Goal: Information Seeking & Learning: Learn about a topic

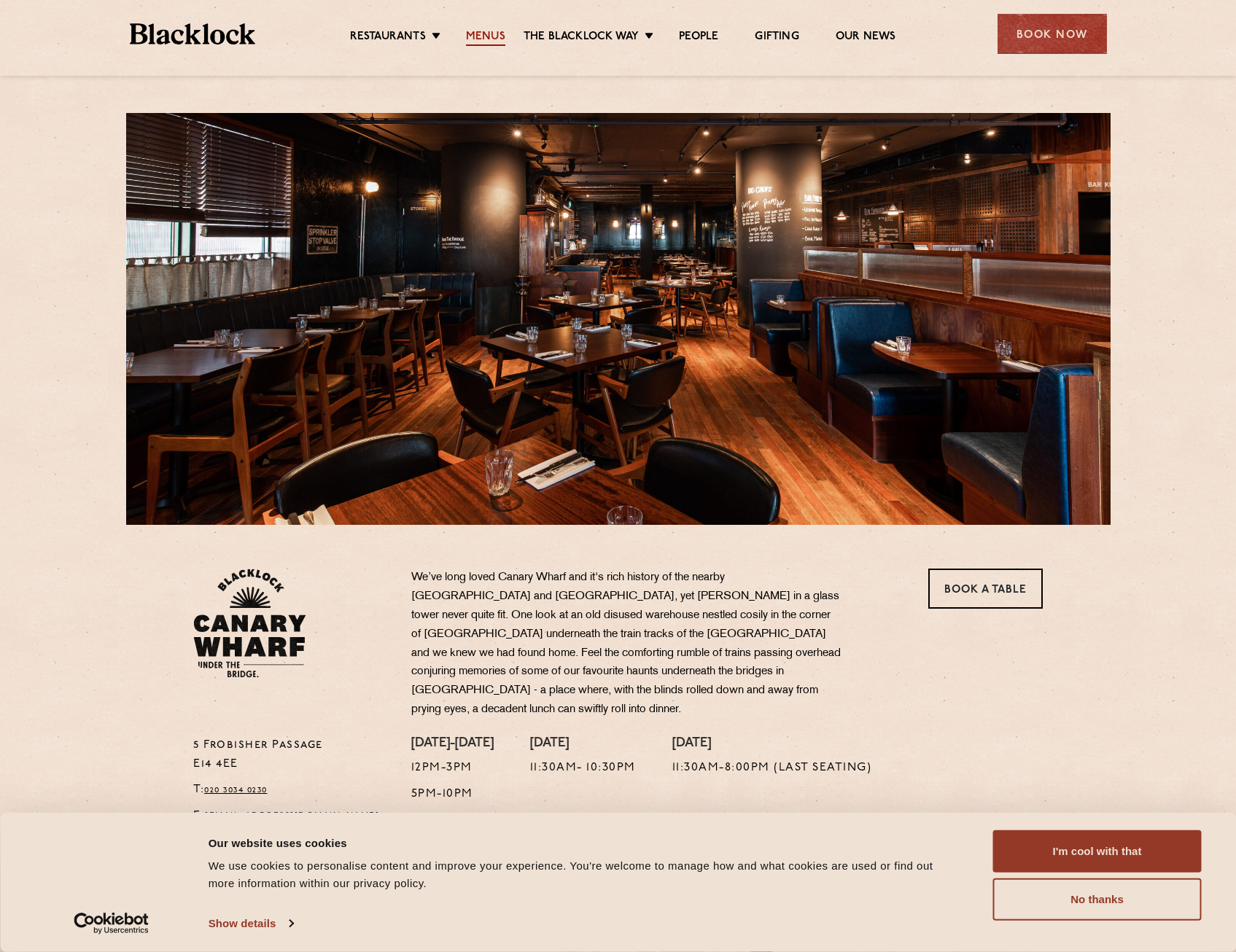
click at [492, 36] on link "Menus" at bounding box center [485, 38] width 40 height 16
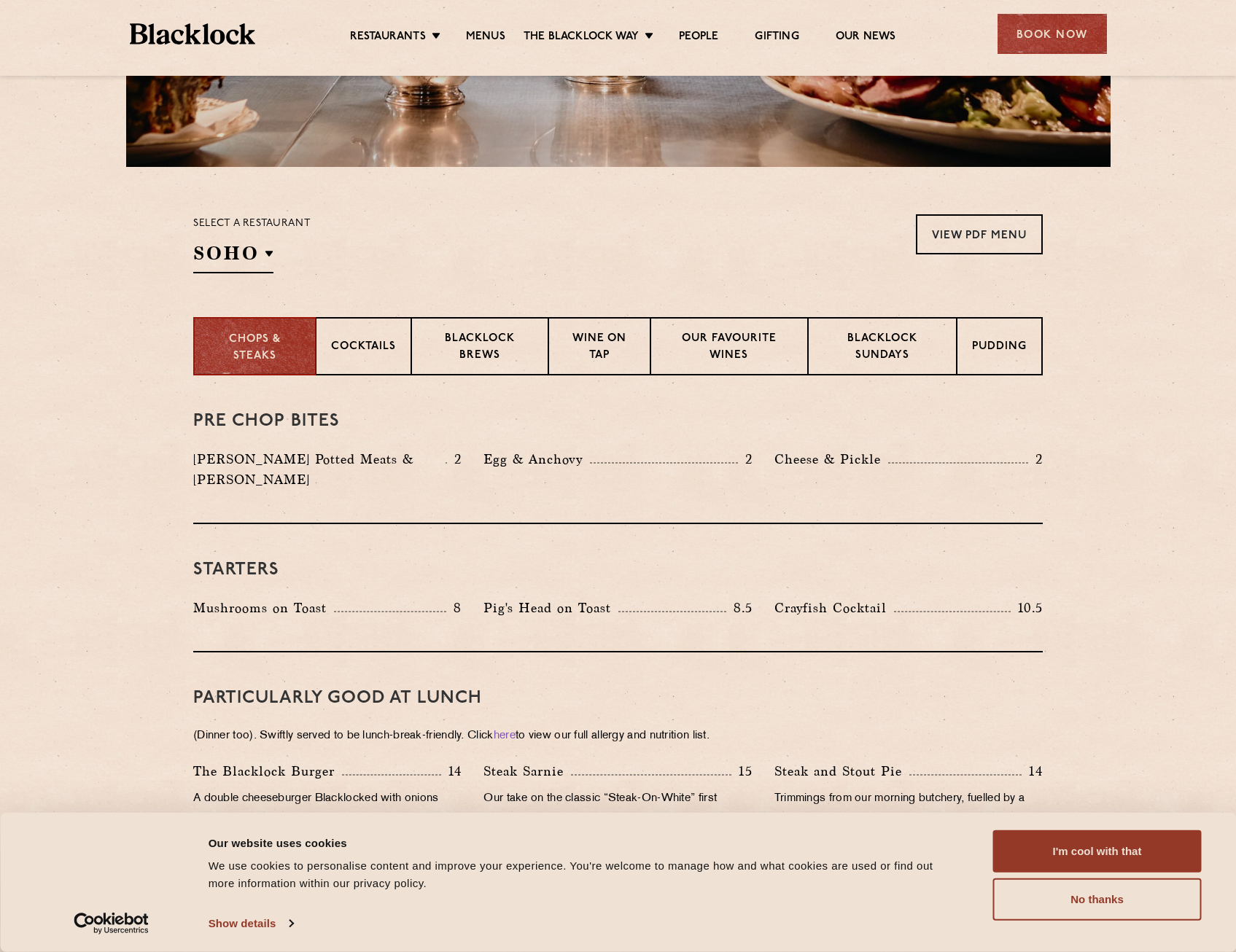
scroll to position [511, 0]
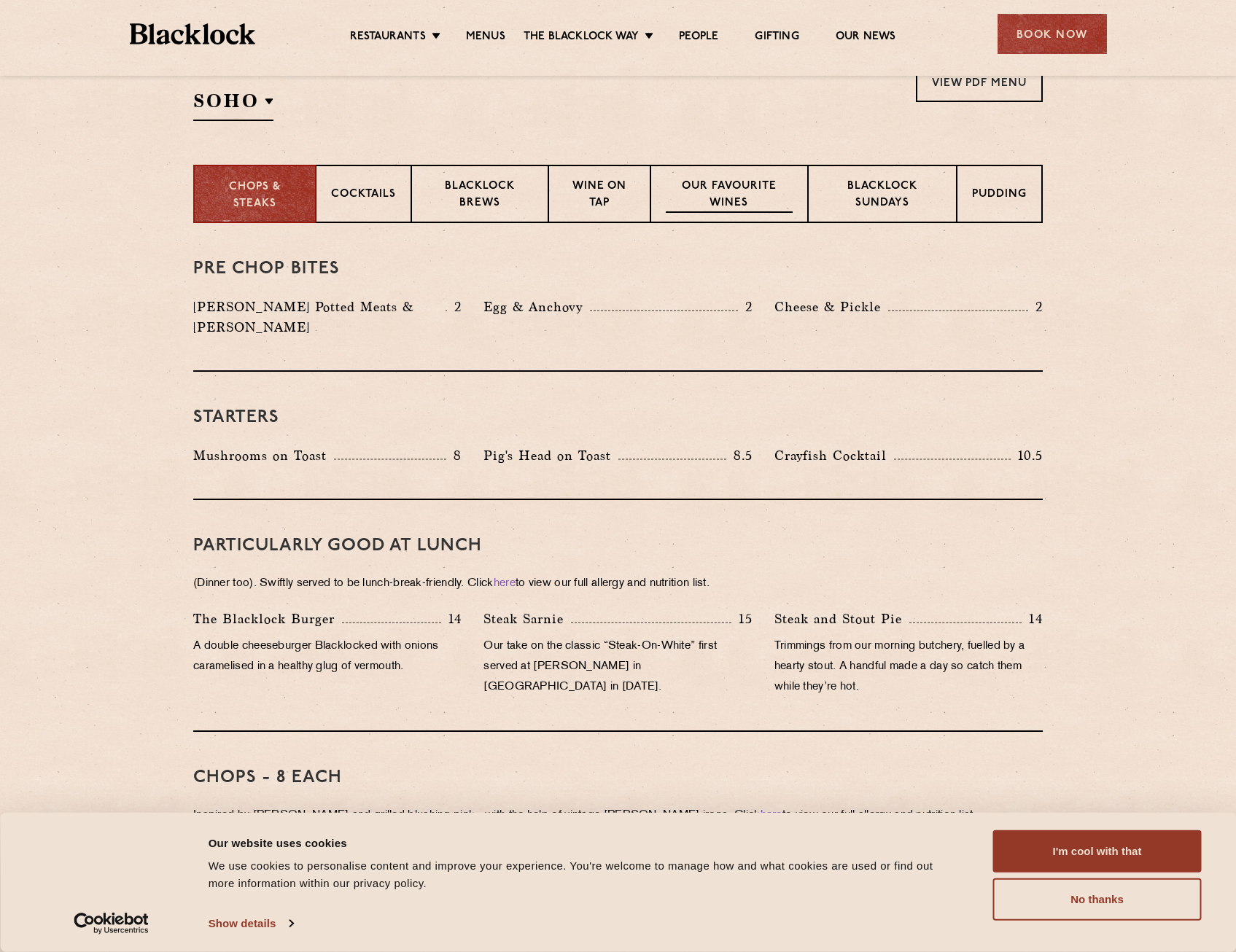
click at [710, 195] on p "Our favourite wines" at bounding box center [729, 196] width 126 height 34
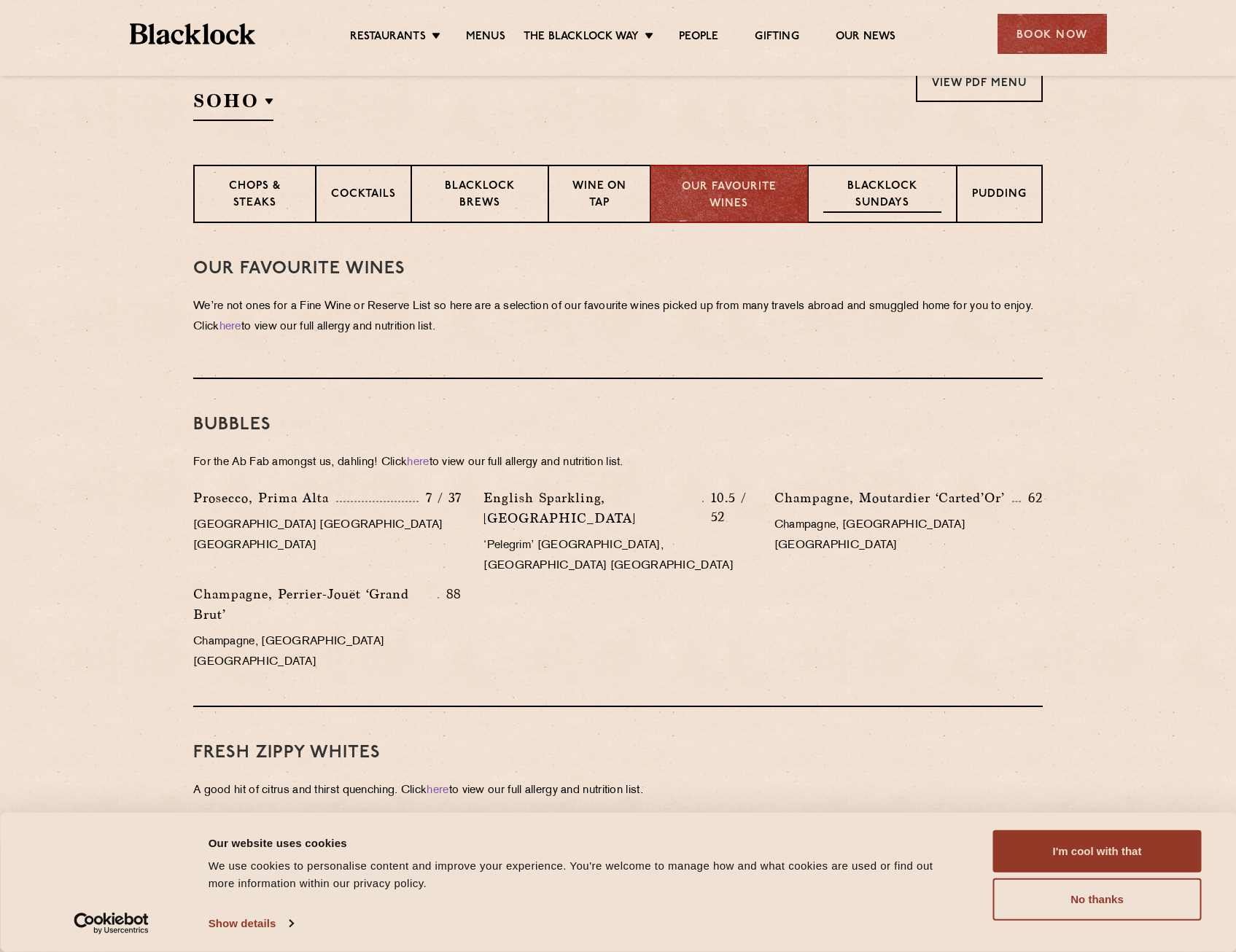
click at [909, 190] on p "Blacklock Sundays" at bounding box center [881, 196] width 118 height 34
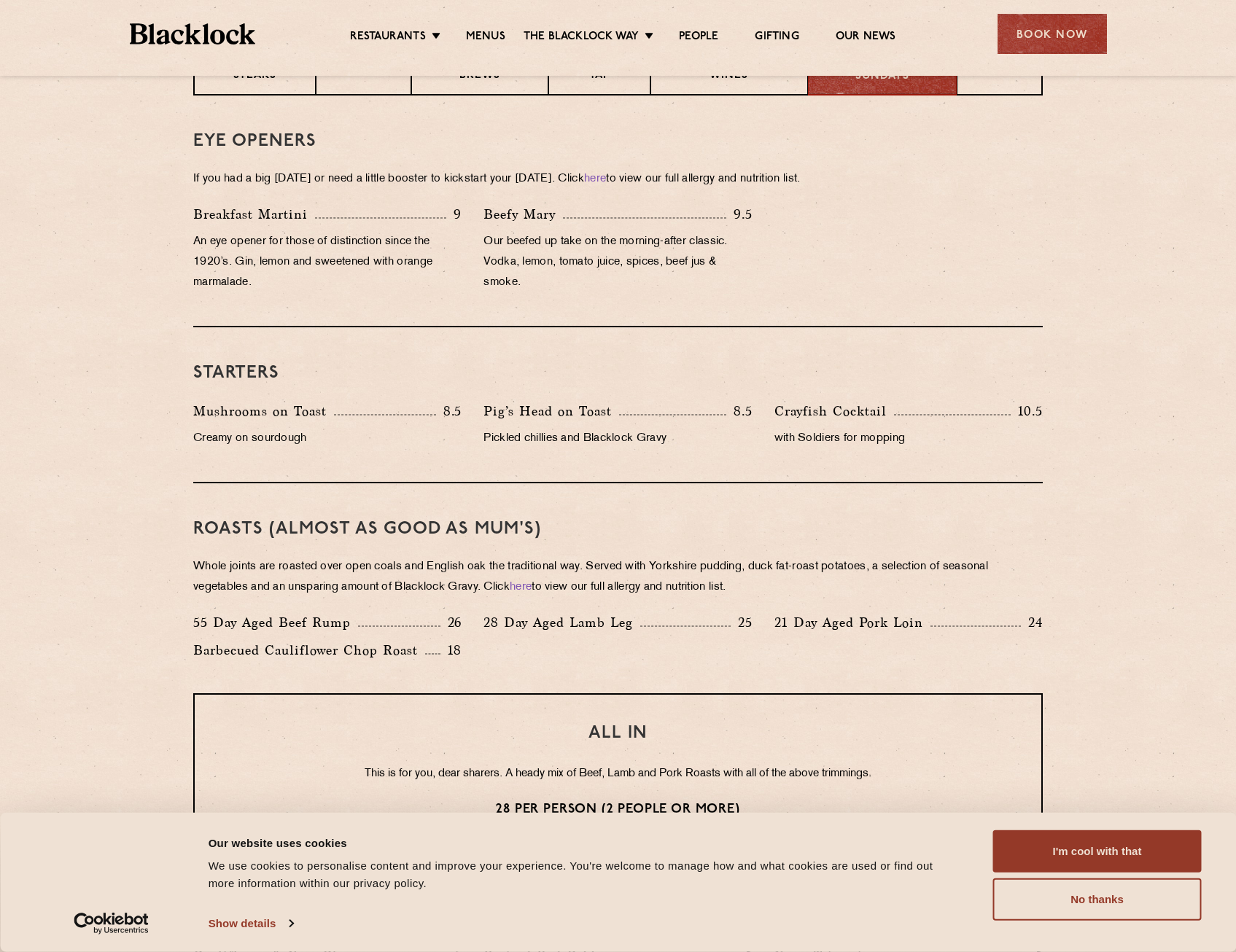
scroll to position [656, 0]
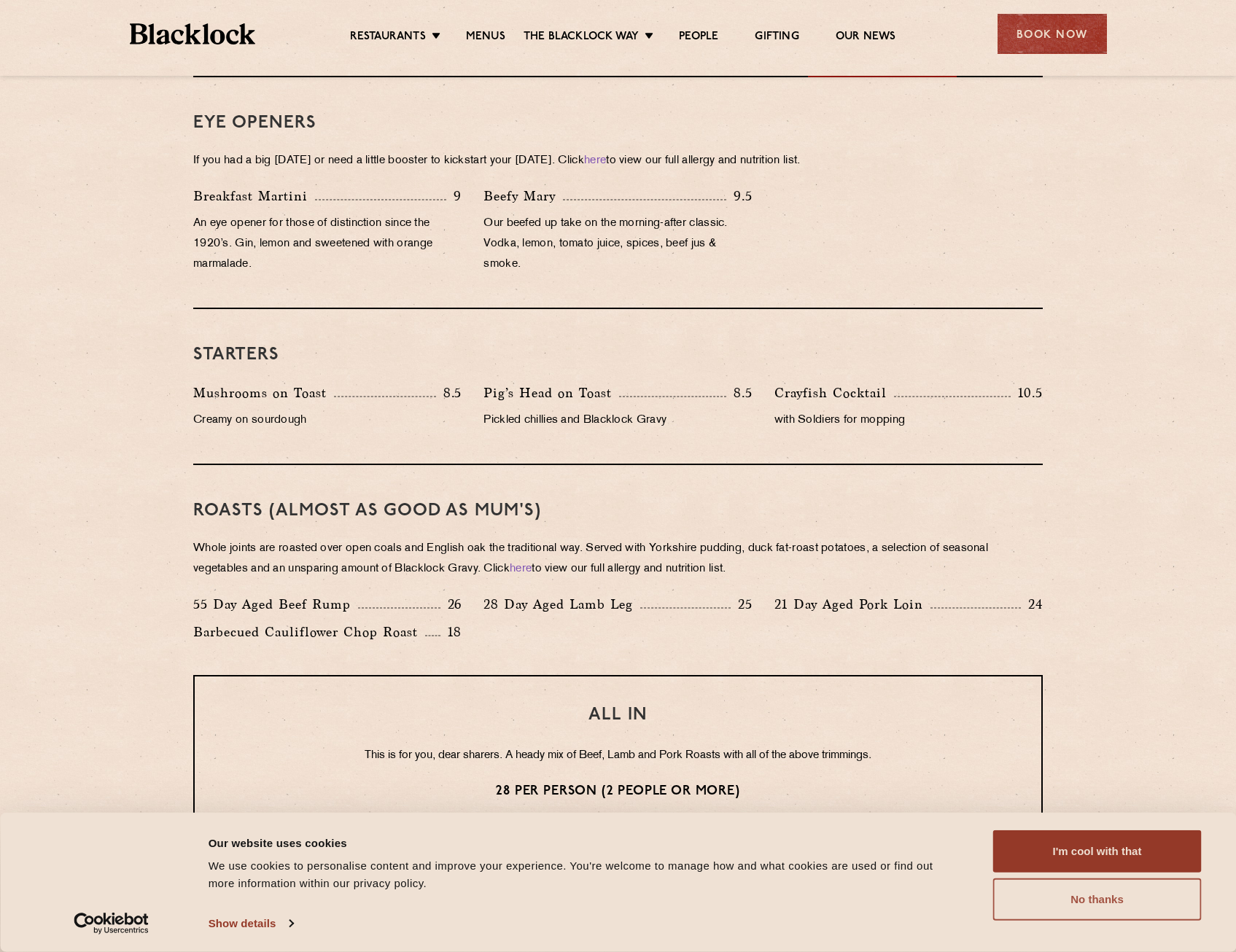
click at [1115, 889] on button "No thanks" at bounding box center [1097, 900] width 208 height 42
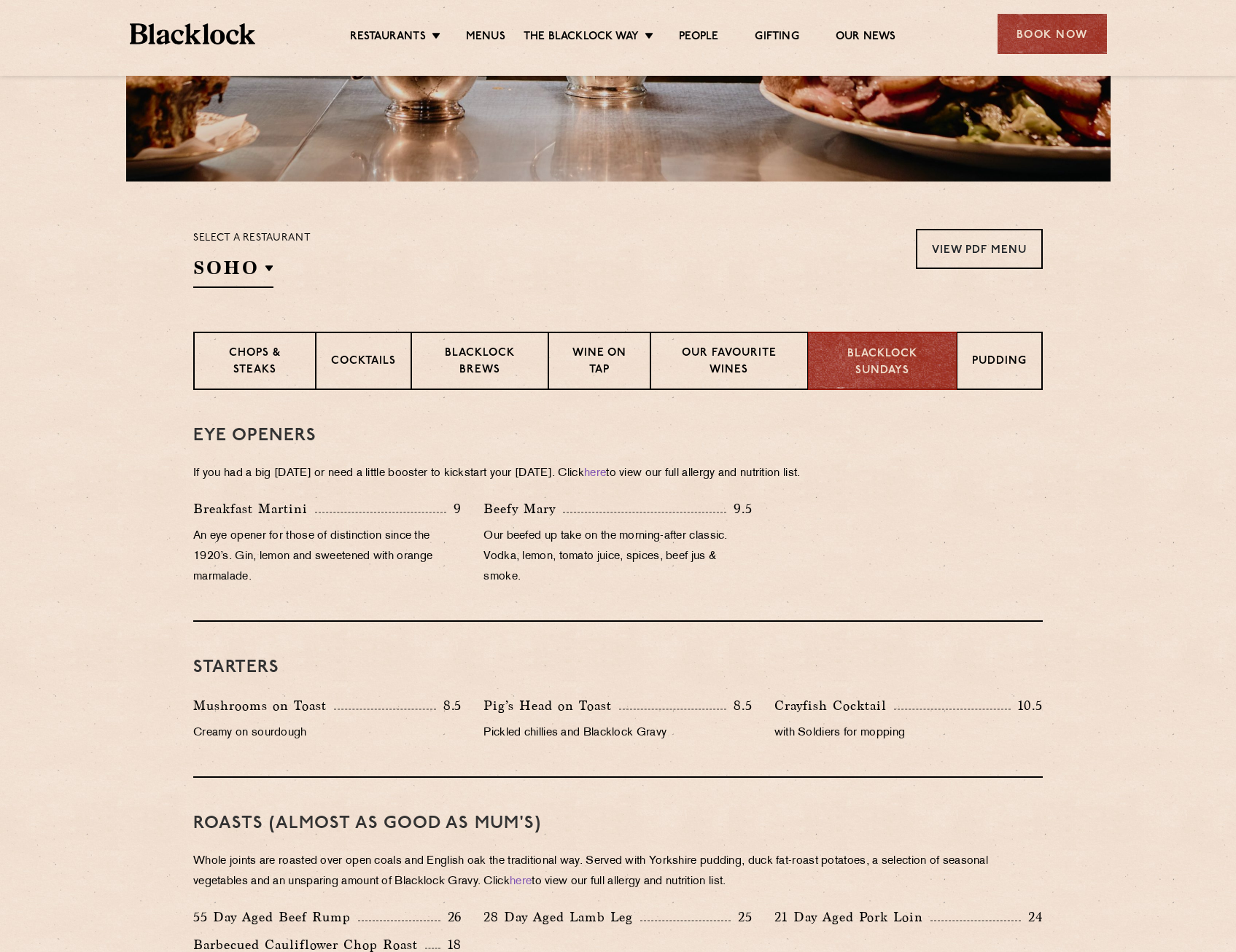
scroll to position [584, 0]
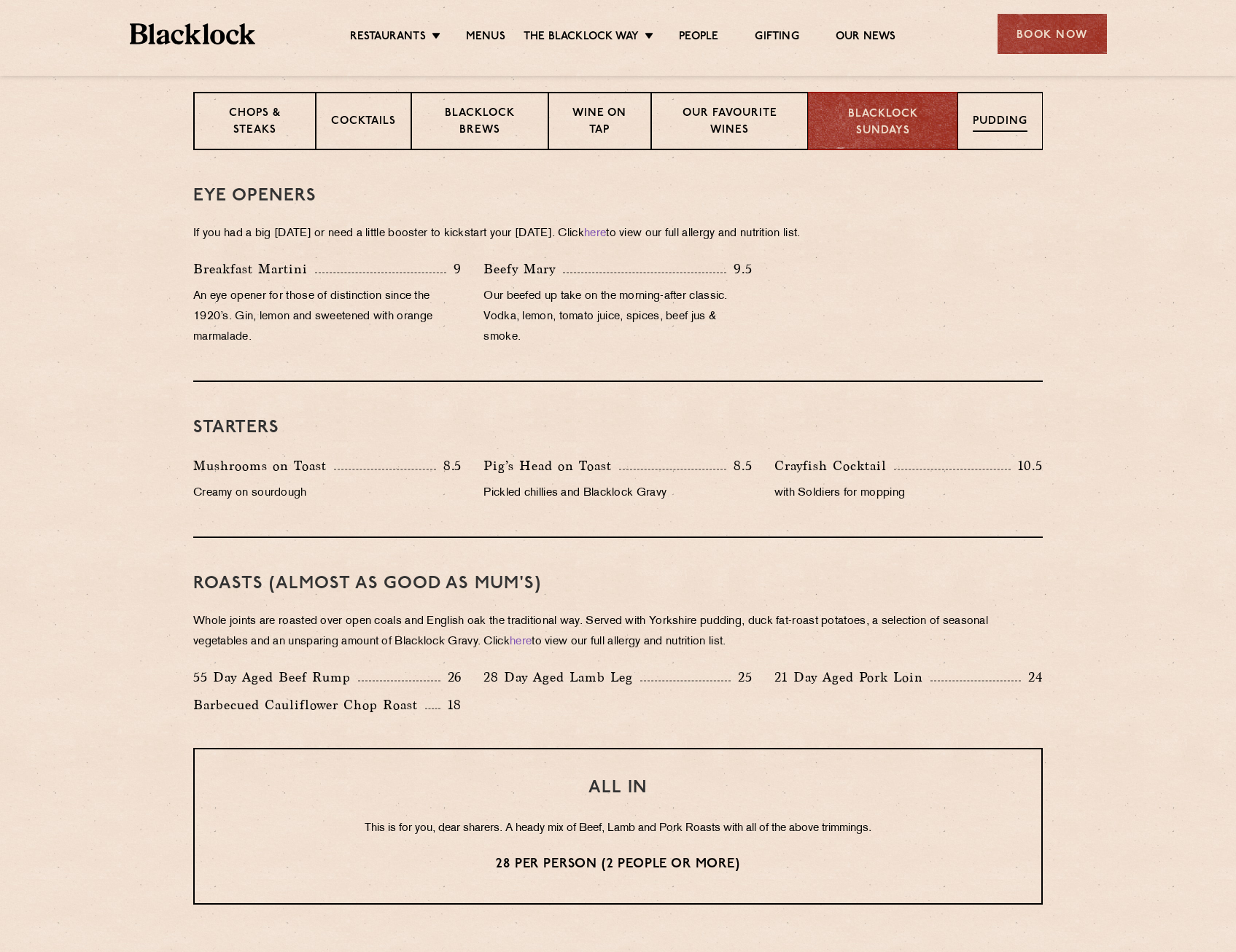
click at [1016, 116] on p "Pudding" at bounding box center [1000, 123] width 55 height 18
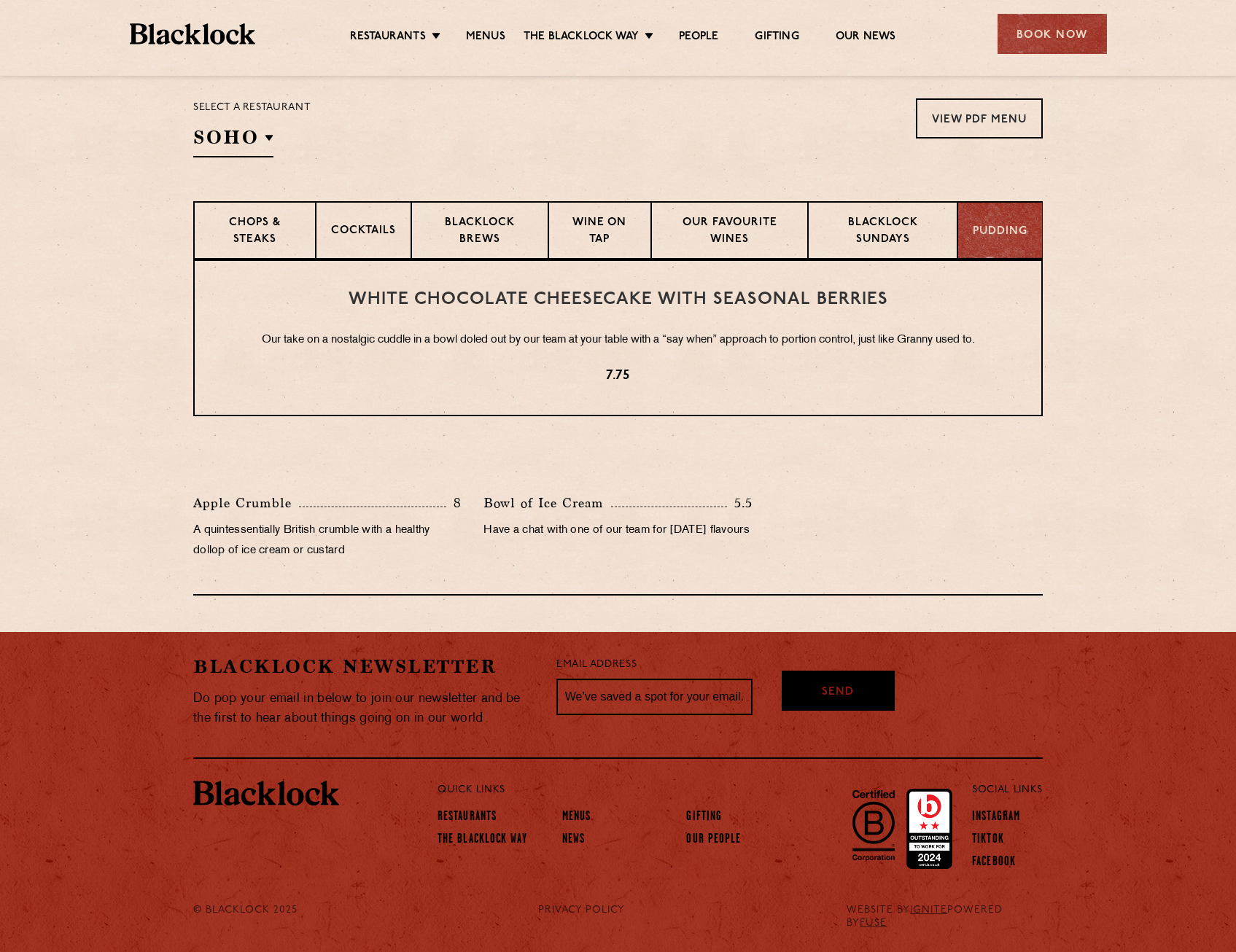
scroll to position [469, 0]
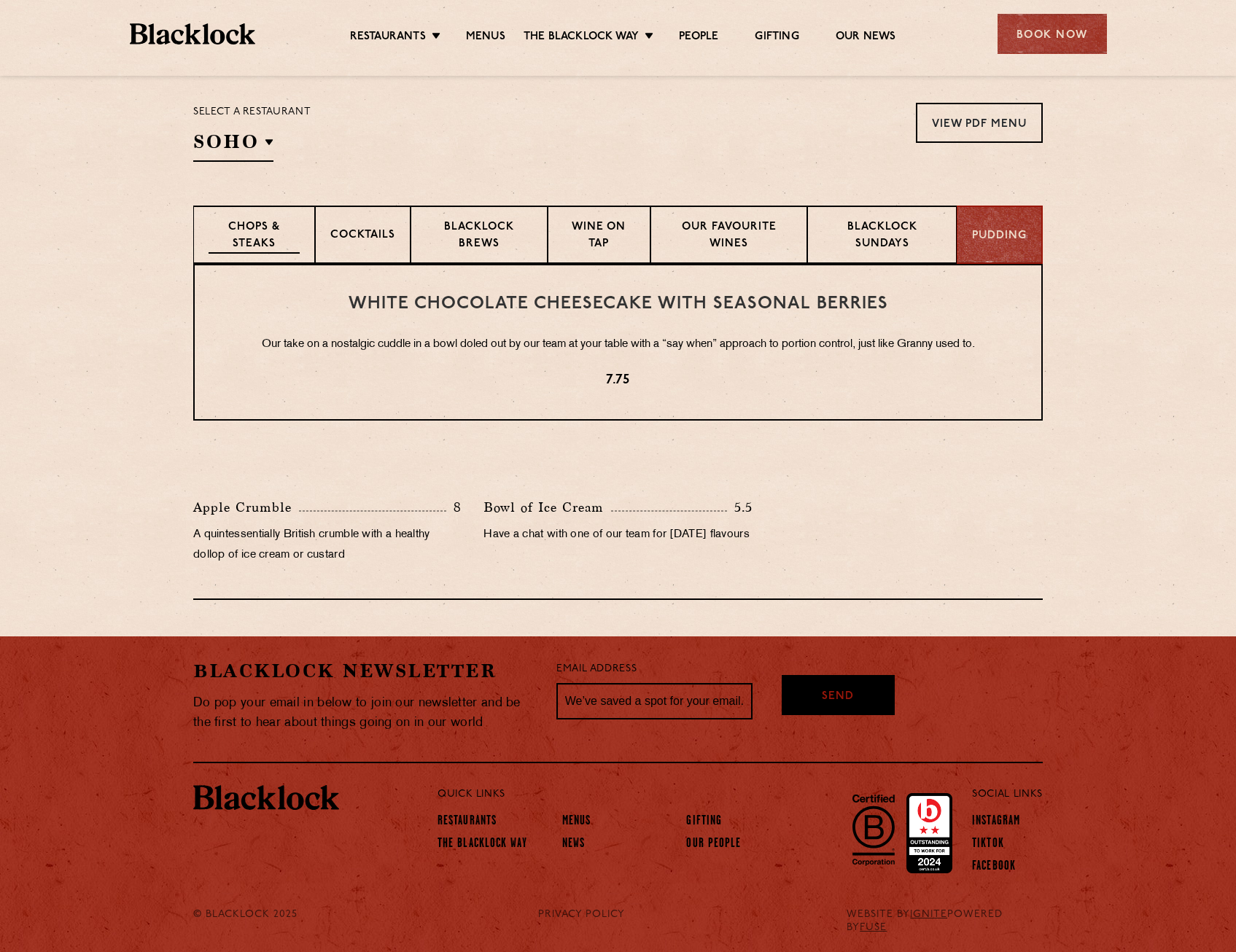
click at [261, 250] on p "Chops & Steaks" at bounding box center [254, 236] width 91 height 34
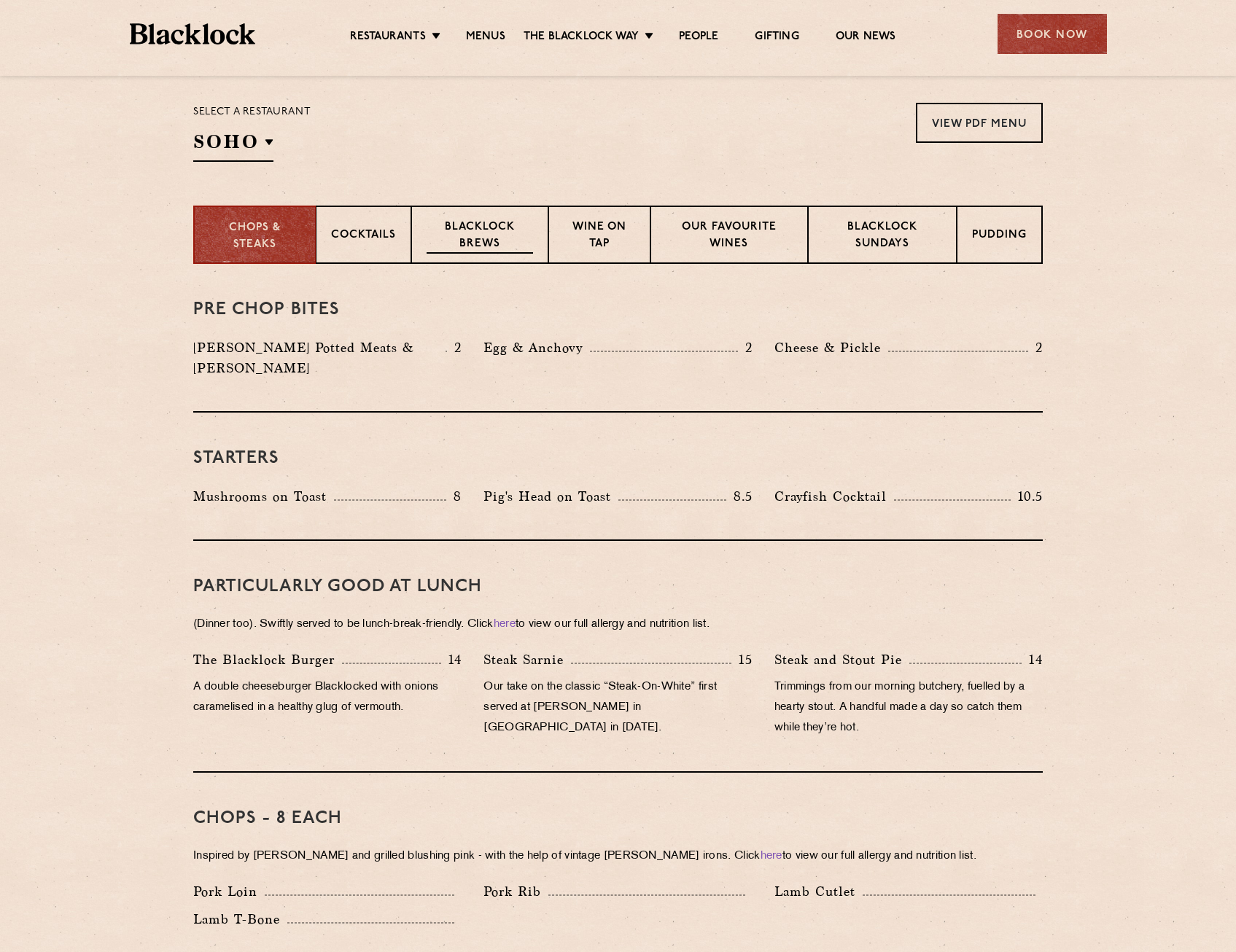
click at [417, 230] on div "Blacklock Brews" at bounding box center [480, 235] width 137 height 59
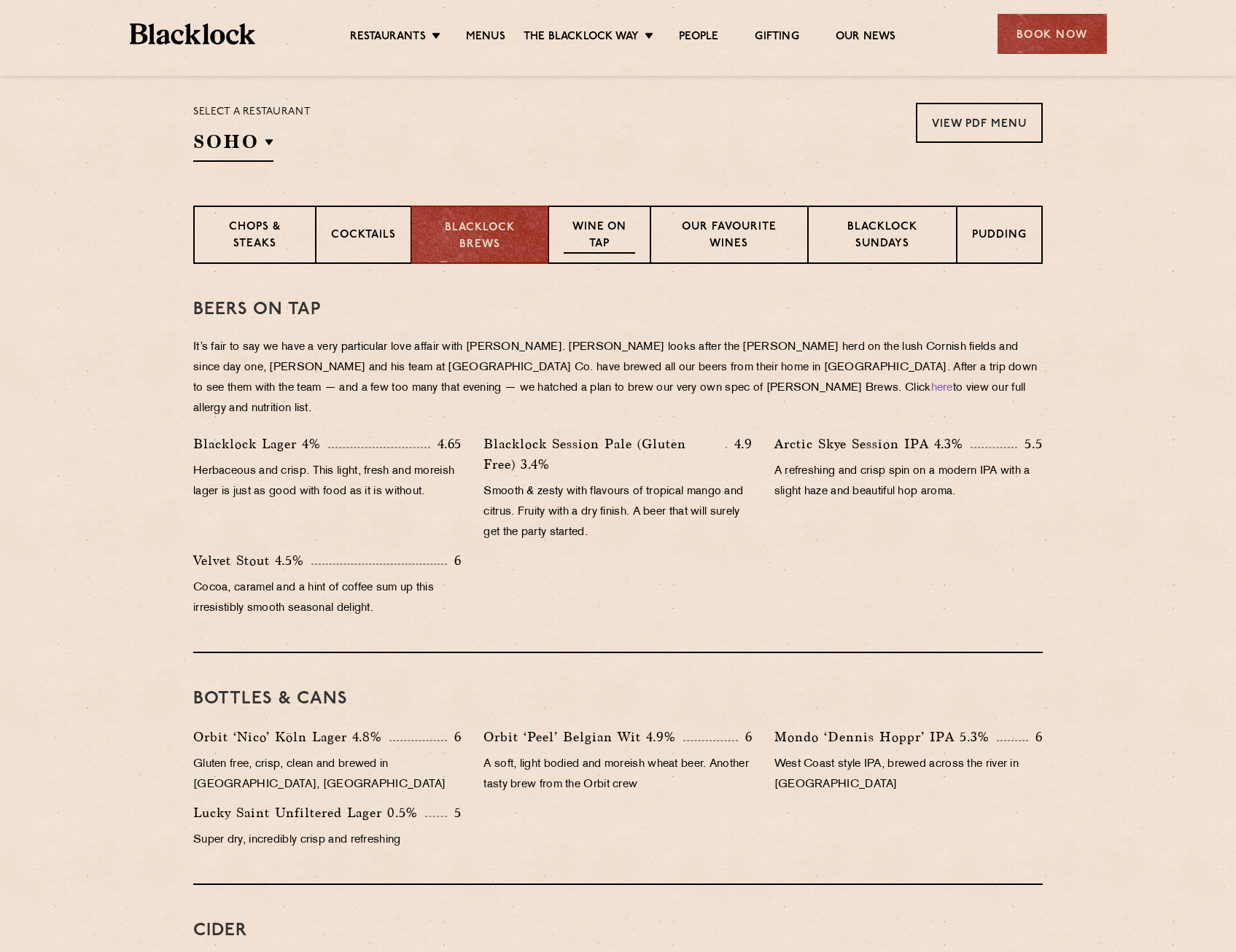
click at [592, 229] on p "Wine on Tap" at bounding box center [599, 236] width 71 height 34
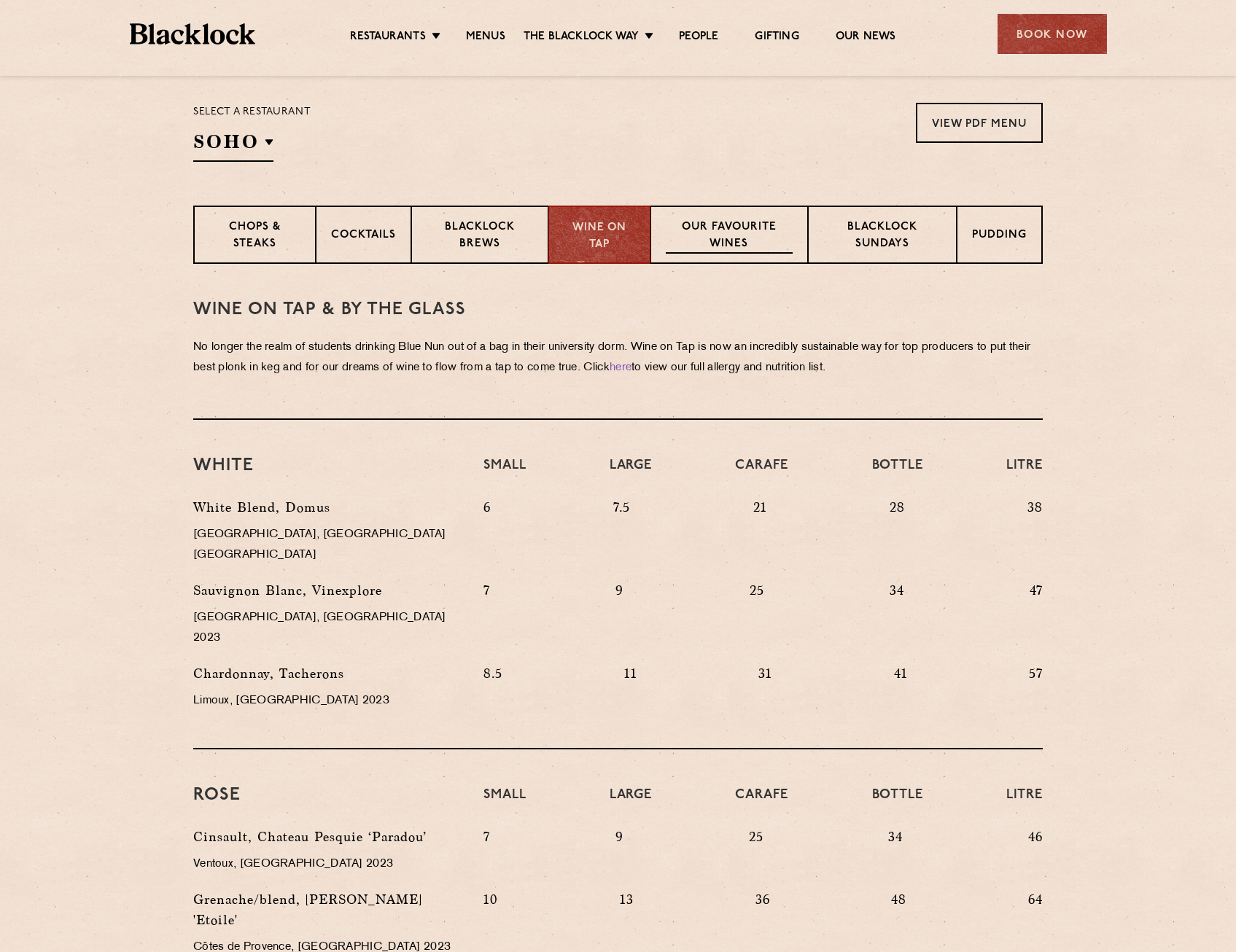
click at [781, 236] on p "Our favourite wines" at bounding box center [729, 236] width 126 height 34
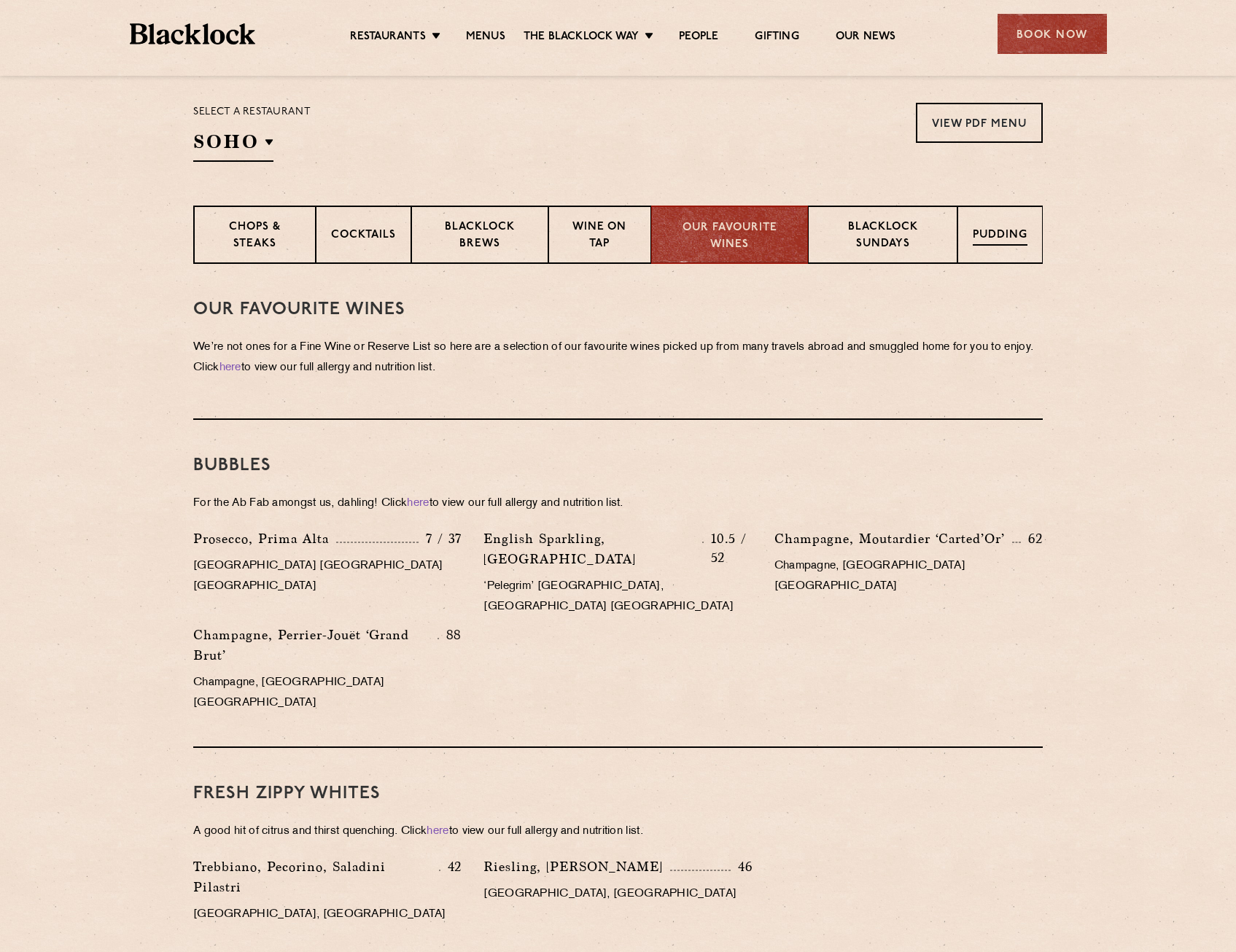
drag, startPoint x: 910, startPoint y: 236, endPoint x: 961, endPoint y: 236, distance: 51.0
click at [921, 237] on p "Blacklock Sundays" at bounding box center [882, 236] width 119 height 34
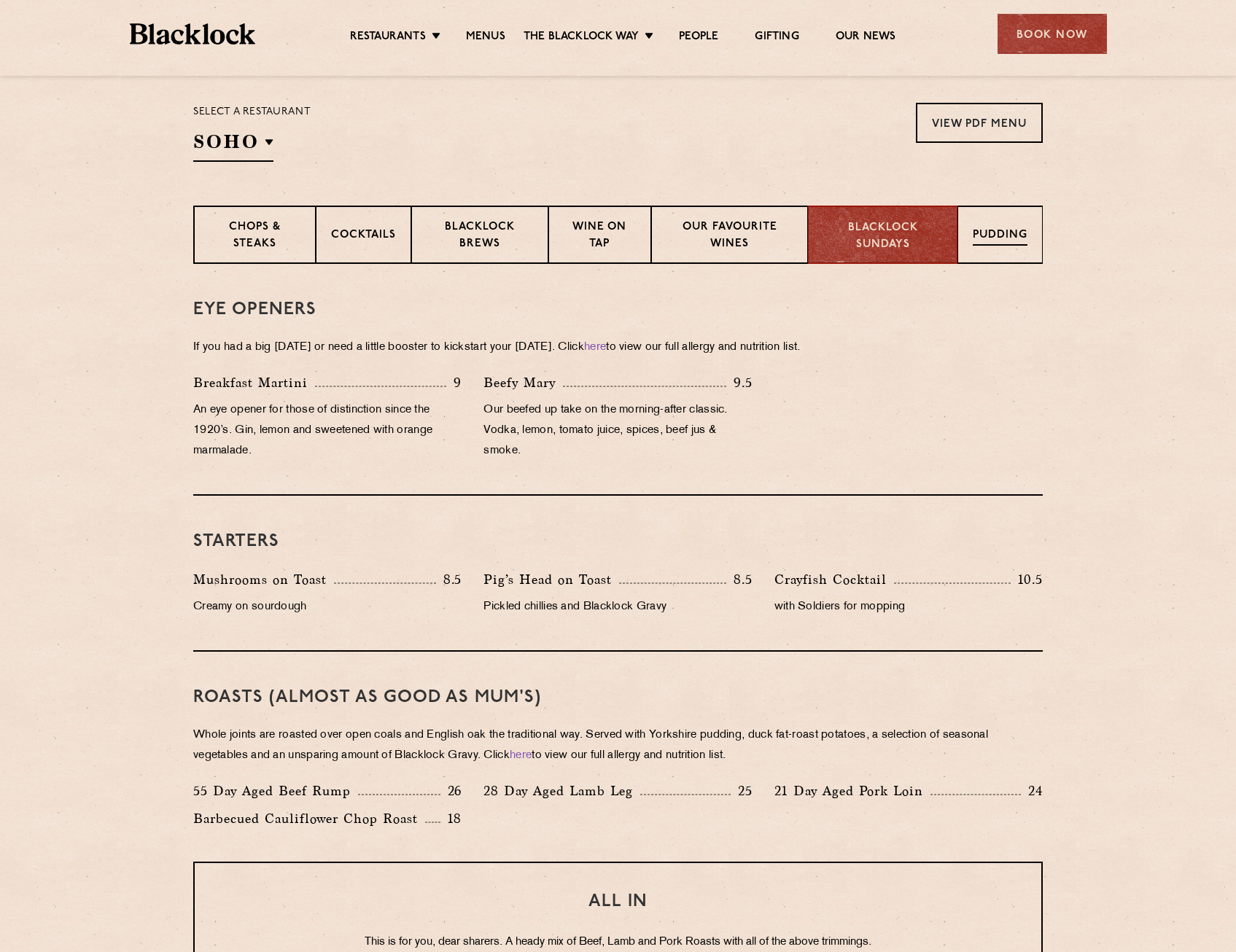
drag, startPoint x: 1004, startPoint y: 236, endPoint x: 1004, endPoint y: 248, distance: 12.0
click at [1004, 248] on div "Pudding" at bounding box center [1000, 235] width 86 height 59
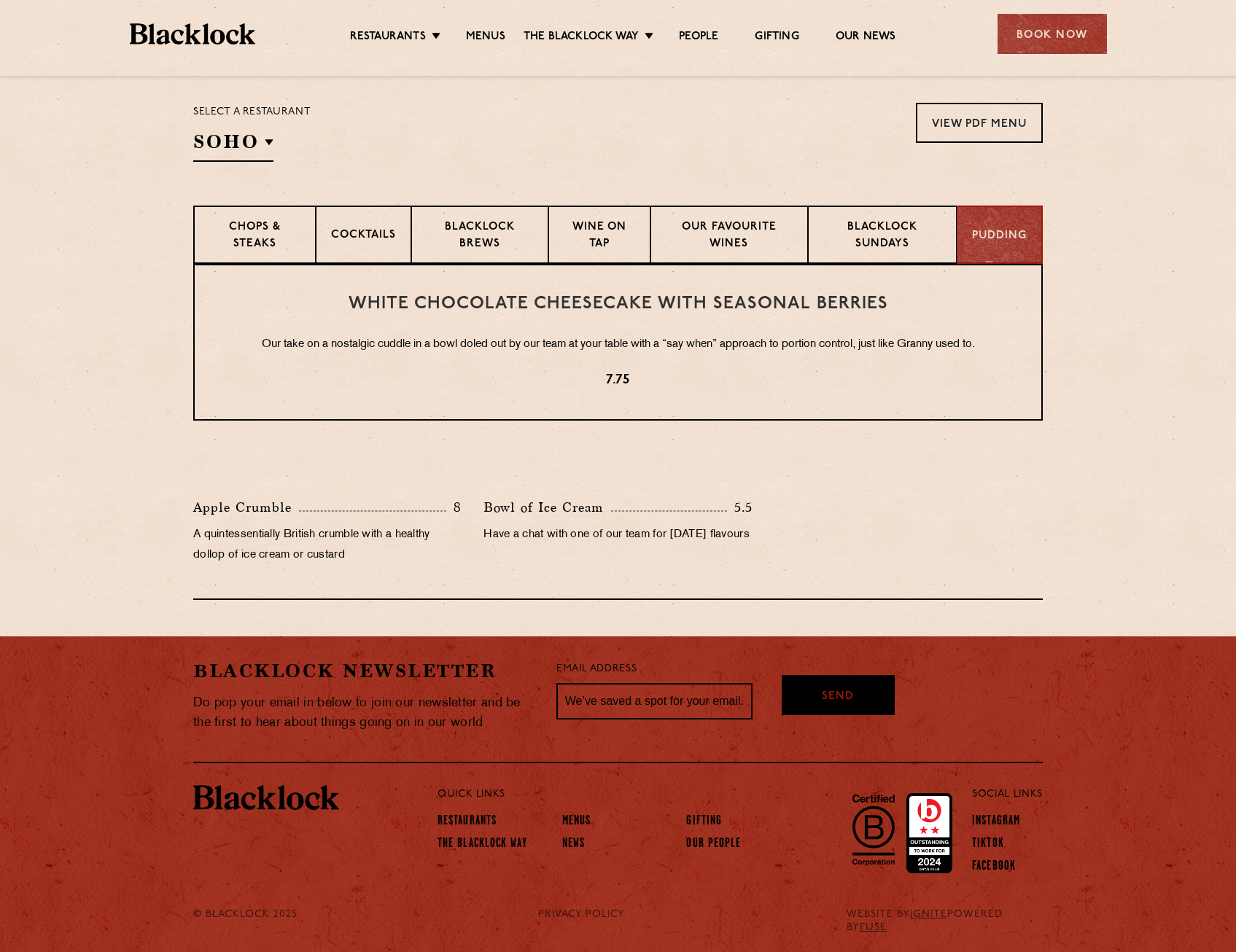
click at [1055, 94] on section "Select a restaurant [GEOGRAPHIC_DATA] [GEOGRAPHIC_DATA] [GEOGRAPHIC_DATA] [GEOG…" at bounding box center [618, 130] width 1236 height 150
click at [1040, 106] on link "View PDF Menu" at bounding box center [979, 123] width 127 height 40
click at [881, 229] on p "Blacklock Sundays" at bounding box center [881, 236] width 118 height 34
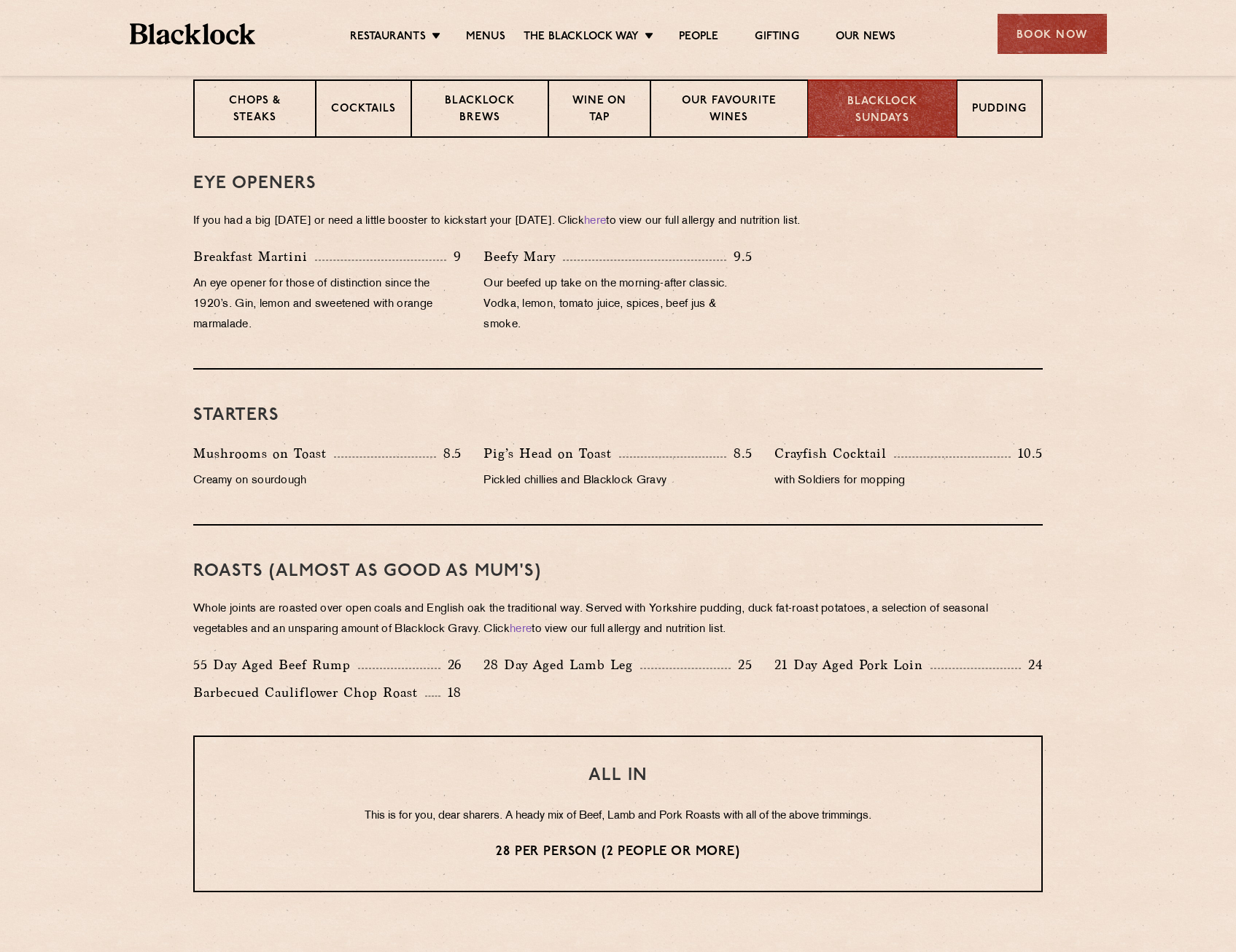
scroll to position [663, 0]
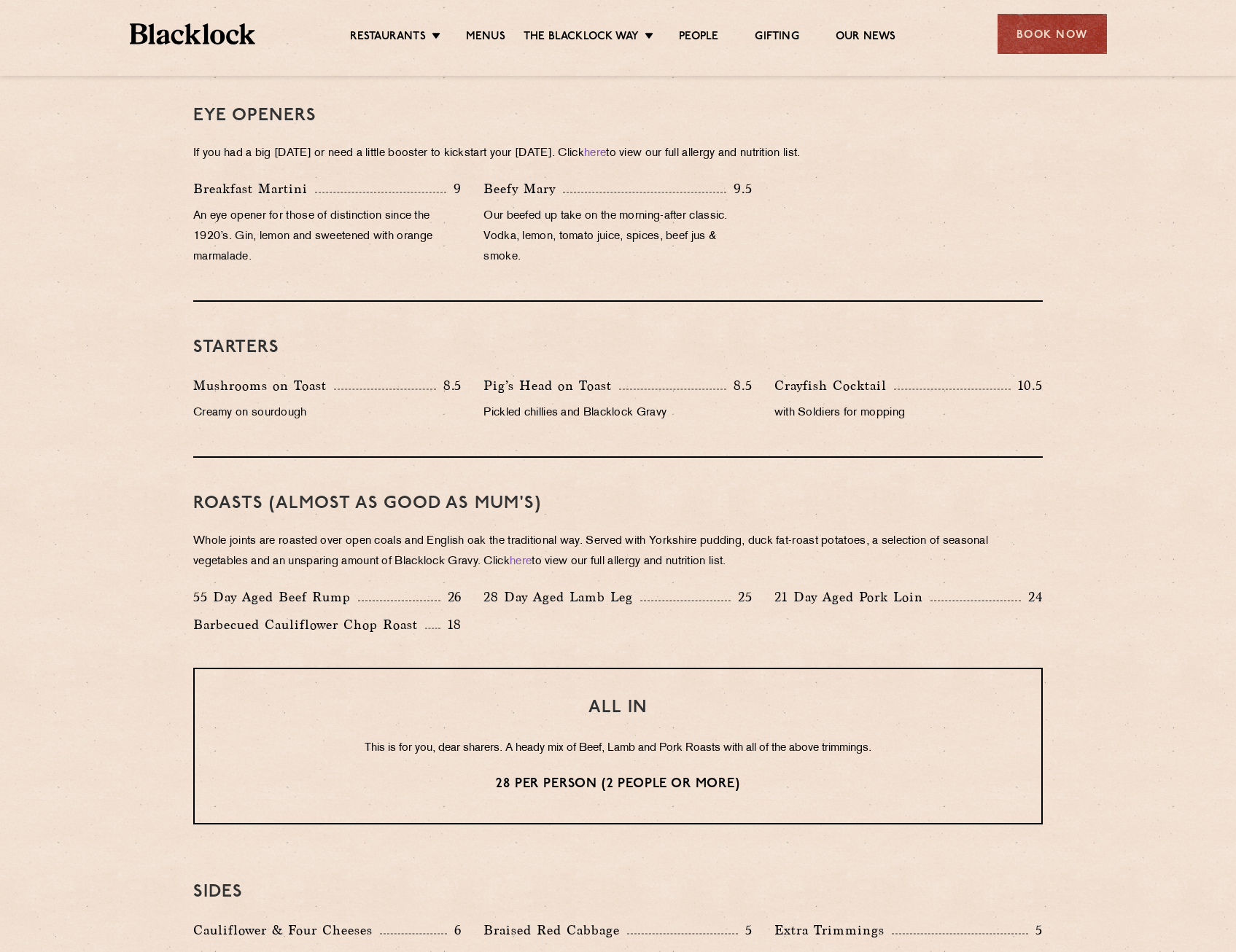
click at [512, 560] on p "Whole joints are roasted over open coals and English oak the traditional way. S…" at bounding box center [617, 551] width 849 height 41
click at [518, 568] on p "Whole joints are roasted over open coals and English oak the traditional way. S…" at bounding box center [617, 551] width 849 height 41
click at [523, 564] on link "here" at bounding box center [521, 562] width 22 height 11
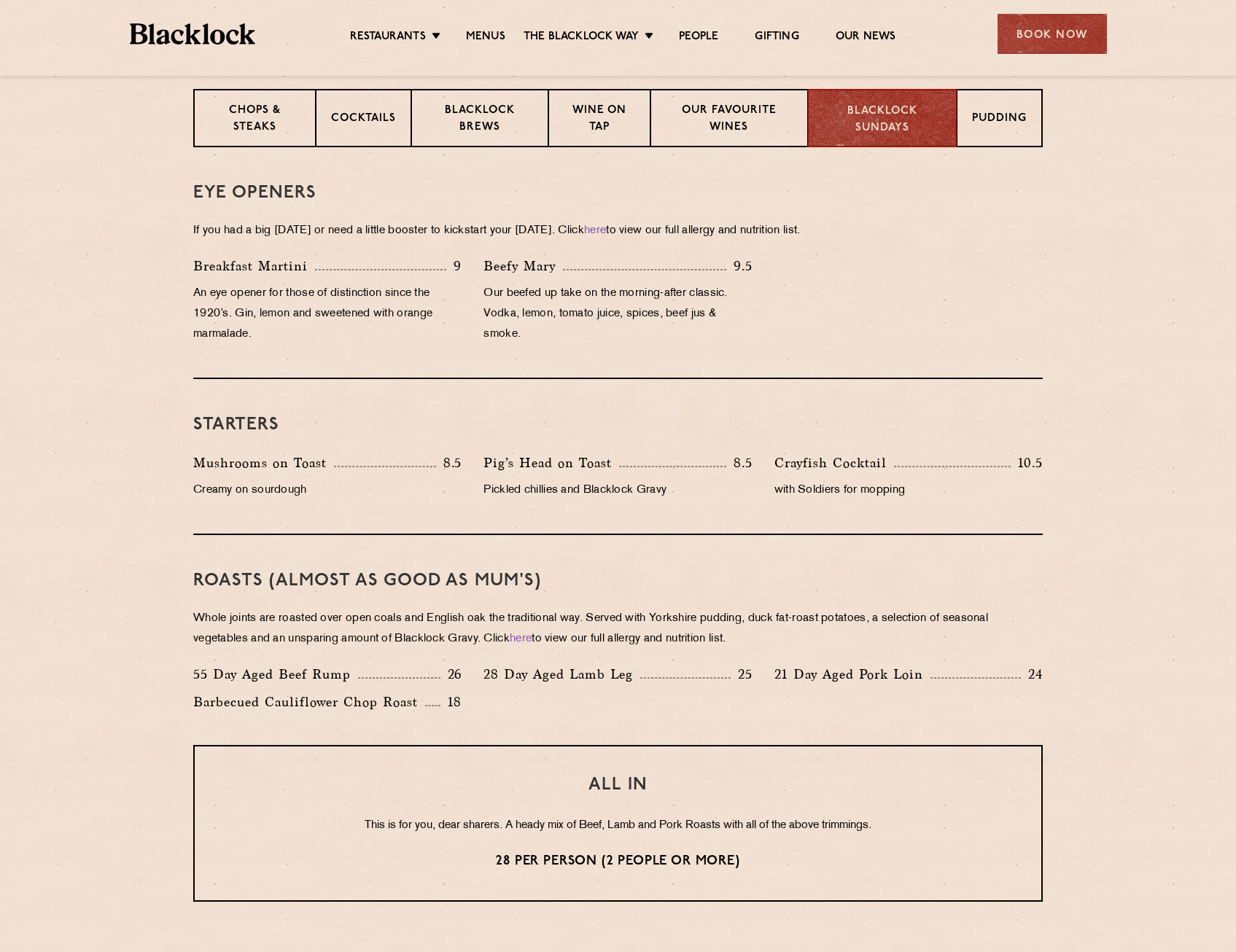
scroll to position [518, 0]
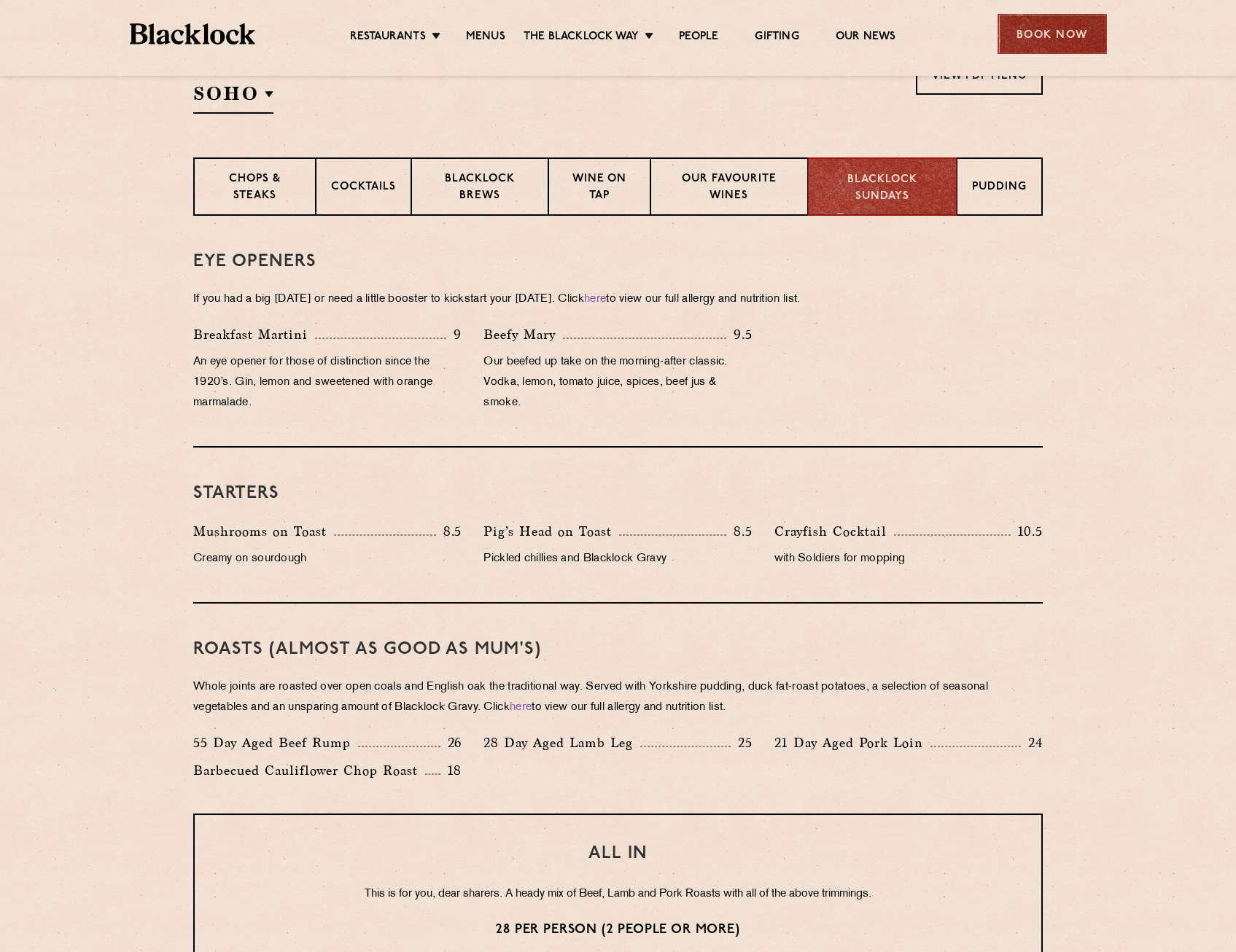
drag, startPoint x: 1035, startPoint y: 58, endPoint x: 1038, endPoint y: 46, distance: 12.4
click at [1035, 58] on div "Restaurants [GEOGRAPHIC_DATA] [GEOGRAPHIC_DATA] [GEOGRAPHIC_DATA] [GEOGRAPHIC_D…" at bounding box center [618, 32] width 1020 height 65
click at [1040, 36] on div "Book Now" at bounding box center [1052, 33] width 109 height 40
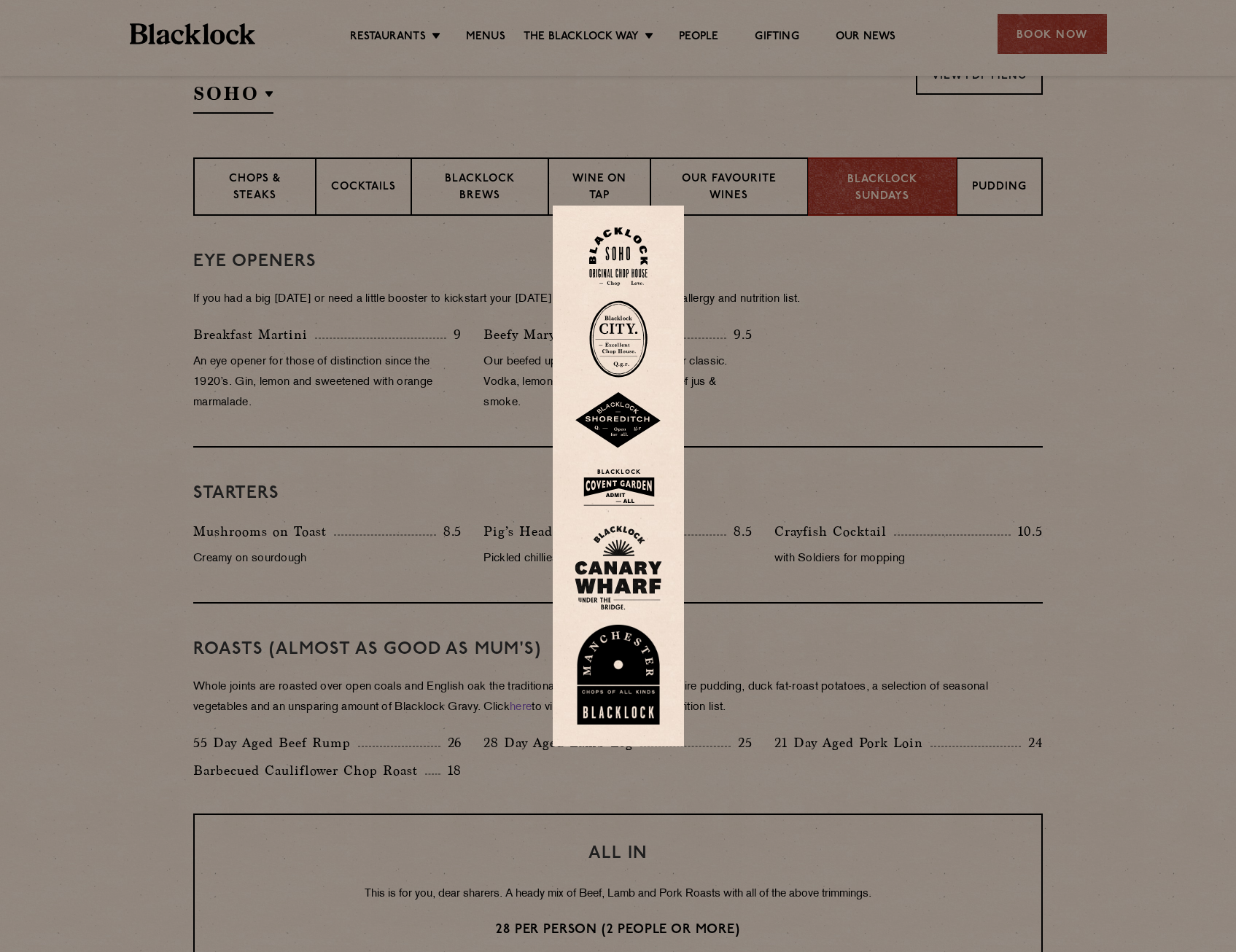
click at [639, 597] on img at bounding box center [618, 568] width 88 height 85
